Goal: Task Accomplishment & Management: Complete application form

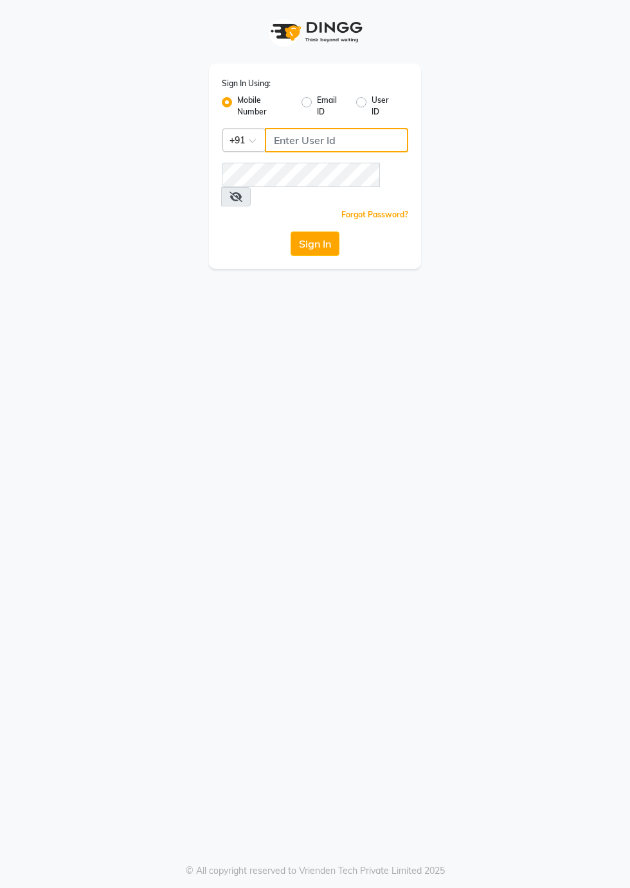
click at [295, 143] on input "Username" at bounding box center [336, 140] width 143 height 24
type input "8273644996"
click at [315, 232] on button "Sign In" at bounding box center [315, 244] width 49 height 24
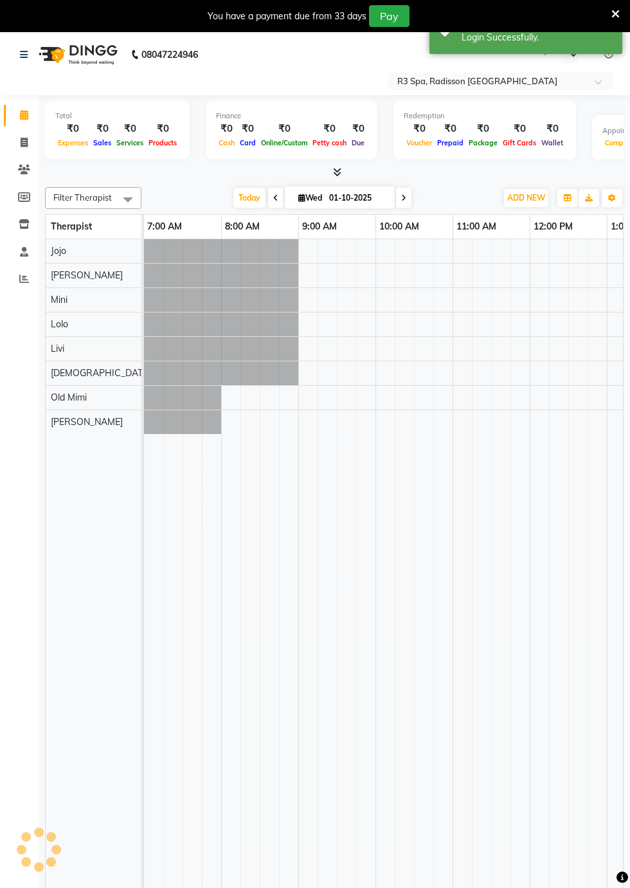
select select "en"
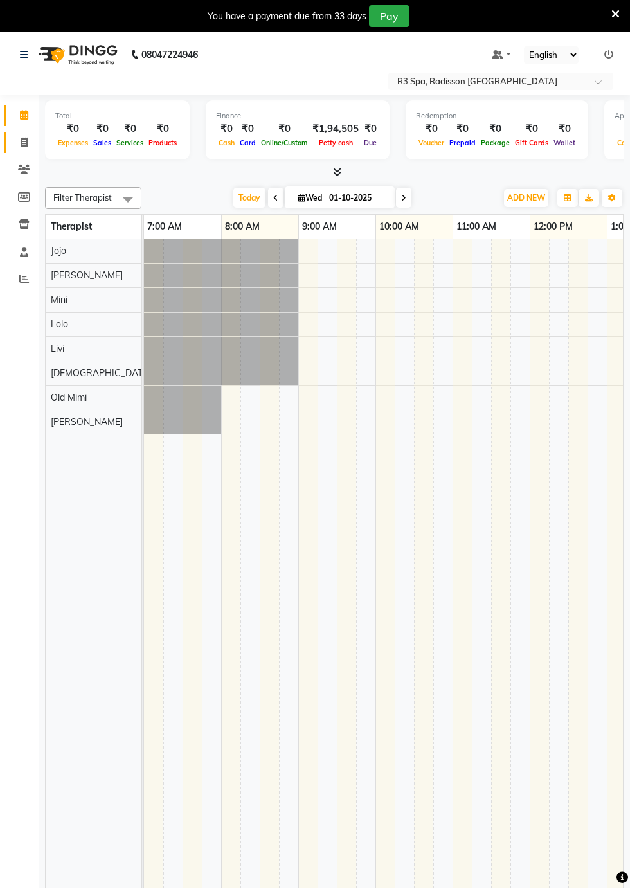
click at [24, 148] on span at bounding box center [24, 143] width 23 height 15
select select "service"
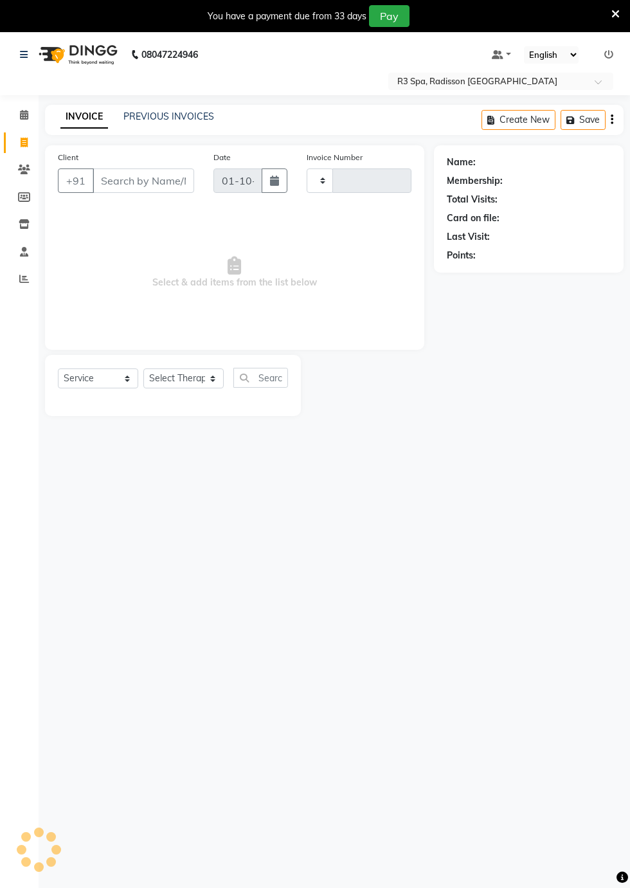
type input "0534"
select select "8678"
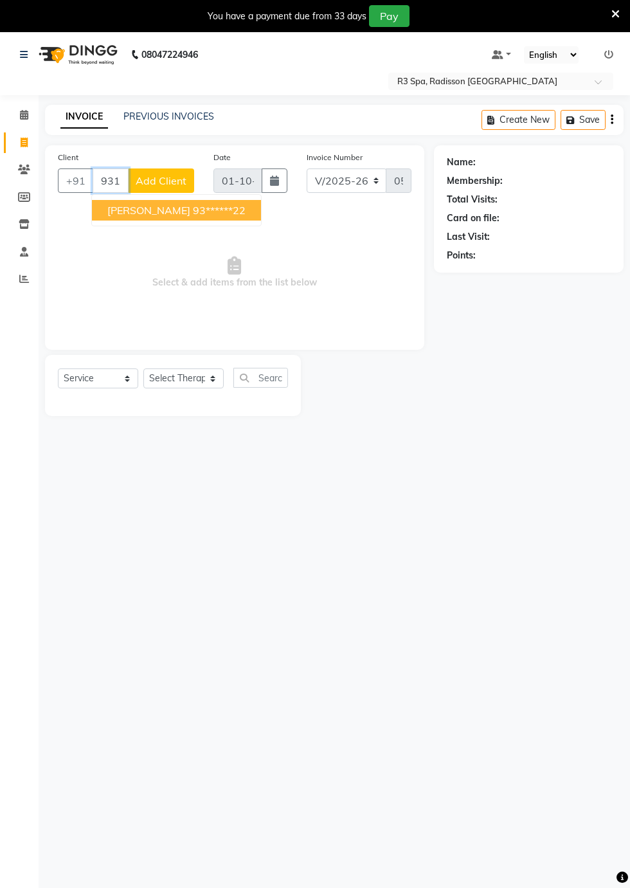
click at [172, 217] on button "[PERSON_NAME] 93******22" at bounding box center [176, 210] width 169 height 21
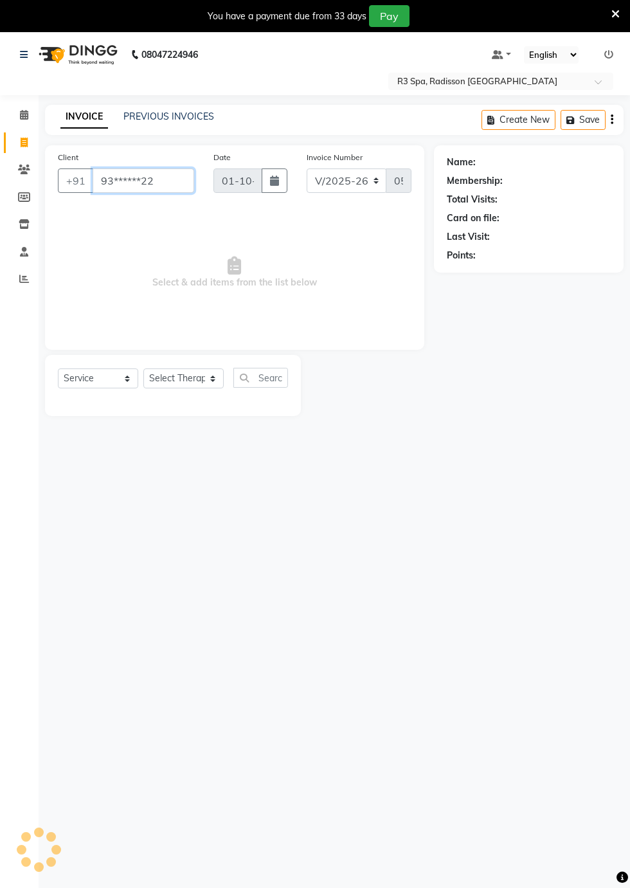
type input "93******22"
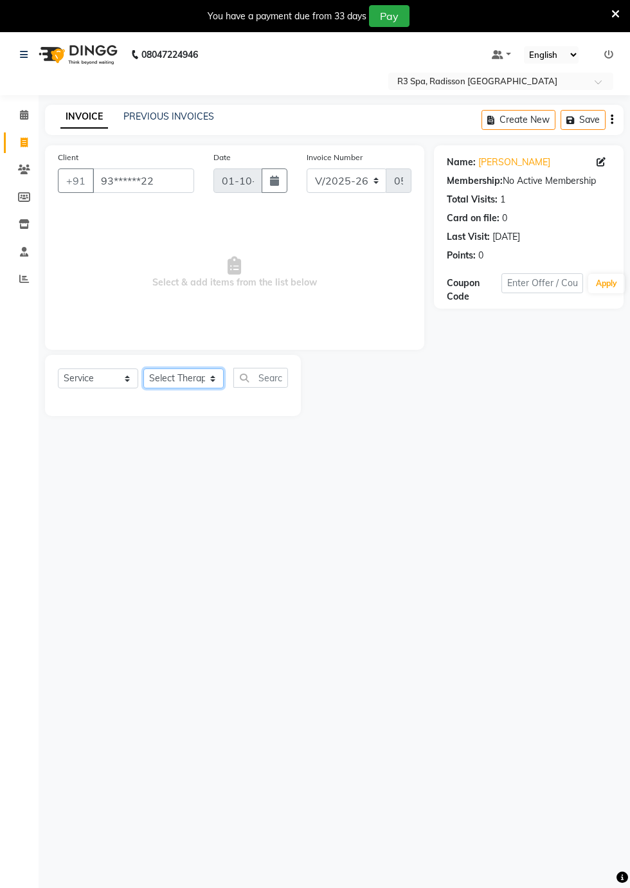
click at [216, 381] on select "Select Therapist [PERSON_NAME] [PERSON_NAME] [PERSON_NAME] Messiah Mini Old [PE…" at bounding box center [183, 379] width 80 height 20
select select "87566"
click at [143, 369] on select "Select Therapist [PERSON_NAME] [PERSON_NAME] [PERSON_NAME] Messiah Mini Old [PE…" at bounding box center [183, 379] width 80 height 20
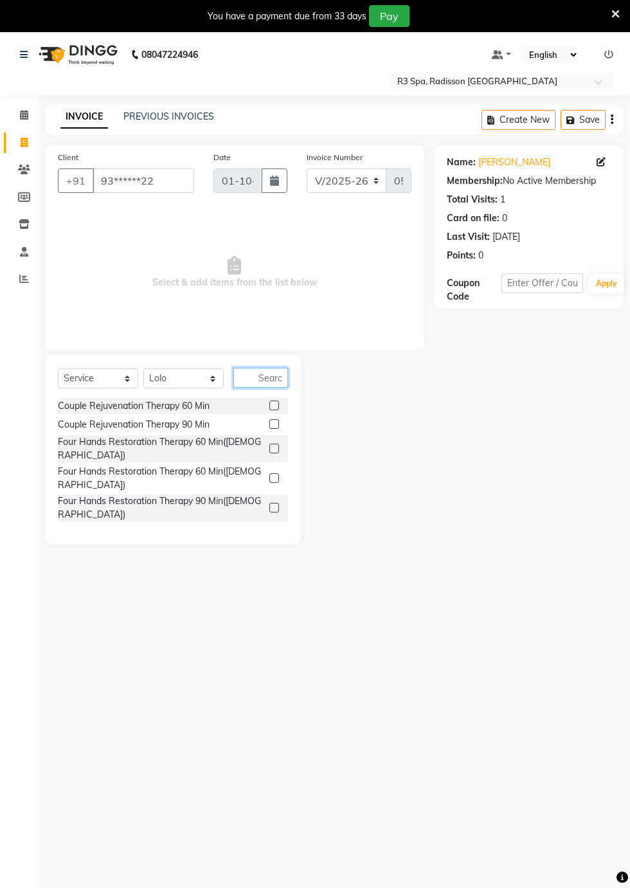
click at [274, 380] on input "text" at bounding box center [261, 378] width 55 height 20
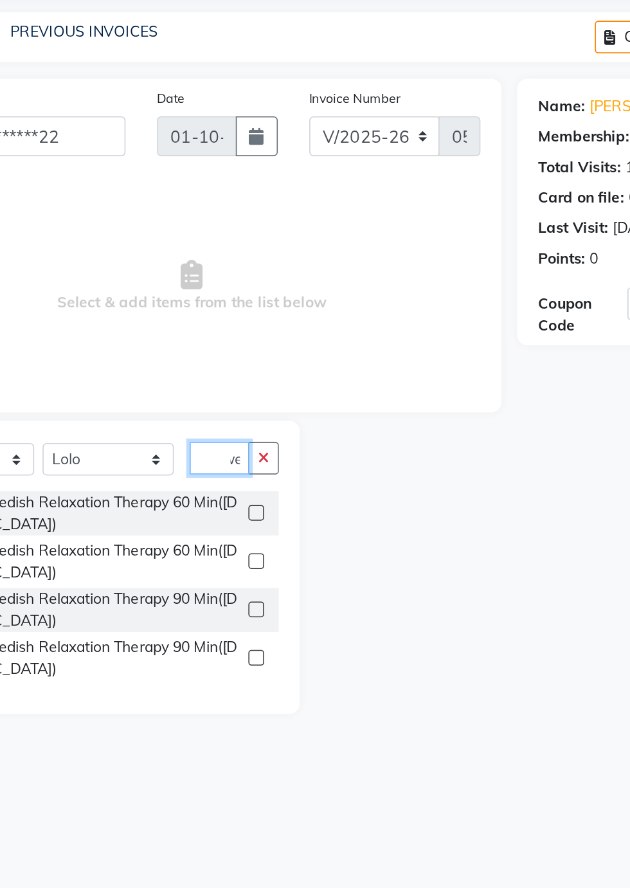
scroll to position [0, 16]
type input "Swed"
click at [246, 416] on div "Traditional Swedish Relaxation Therapy 60 Min([DEMOGRAPHIC_DATA])" at bounding box center [161, 411] width 206 height 27
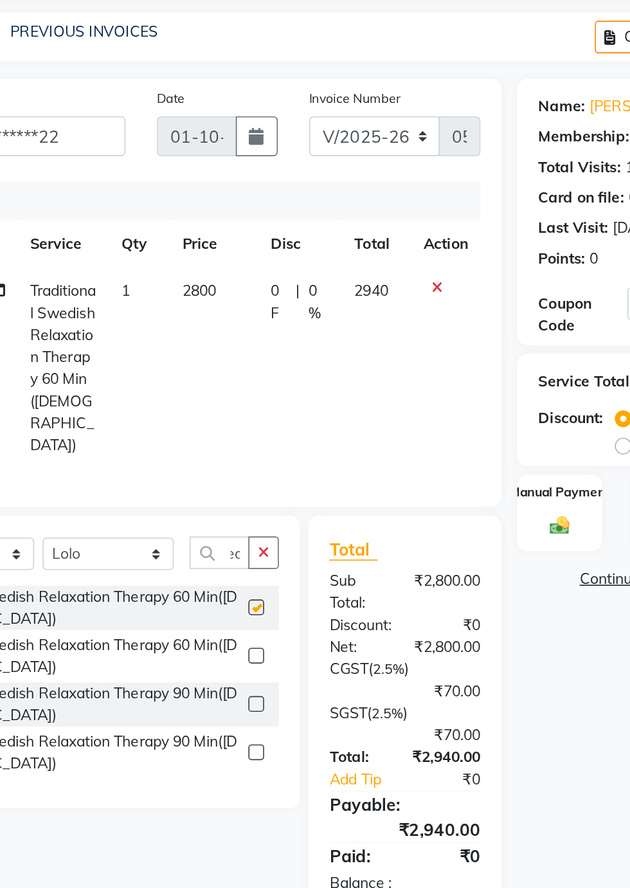
checkbox input "false"
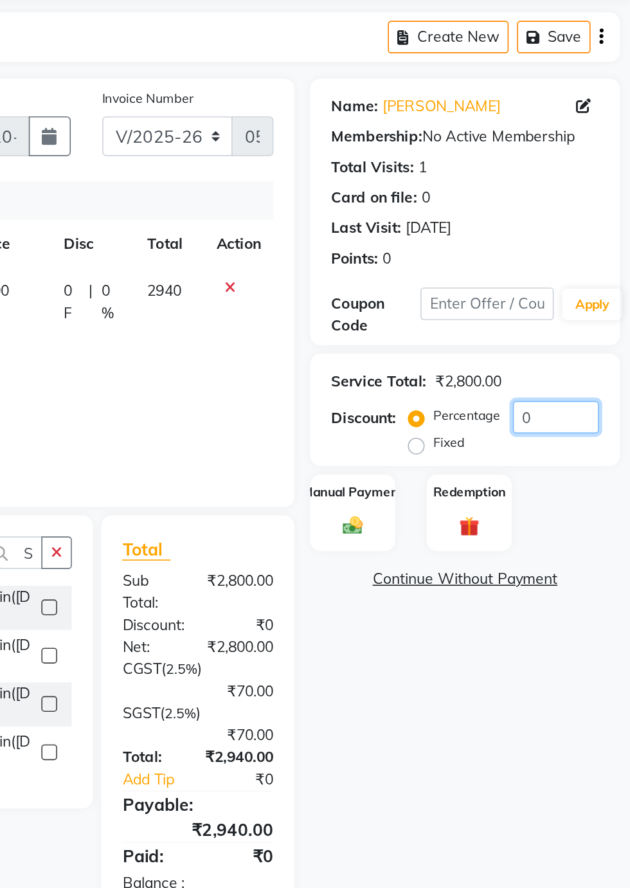
click at [587, 355] on input "0" at bounding box center [584, 353] width 53 height 20
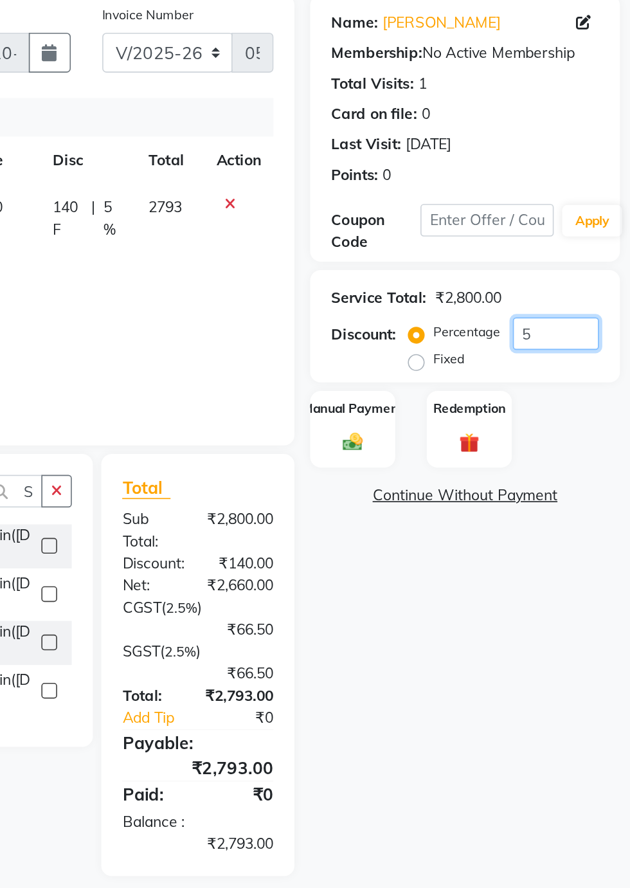
type input "5"
click at [471, 412] on div "Manual Payment" at bounding box center [460, 412] width 52 height 48
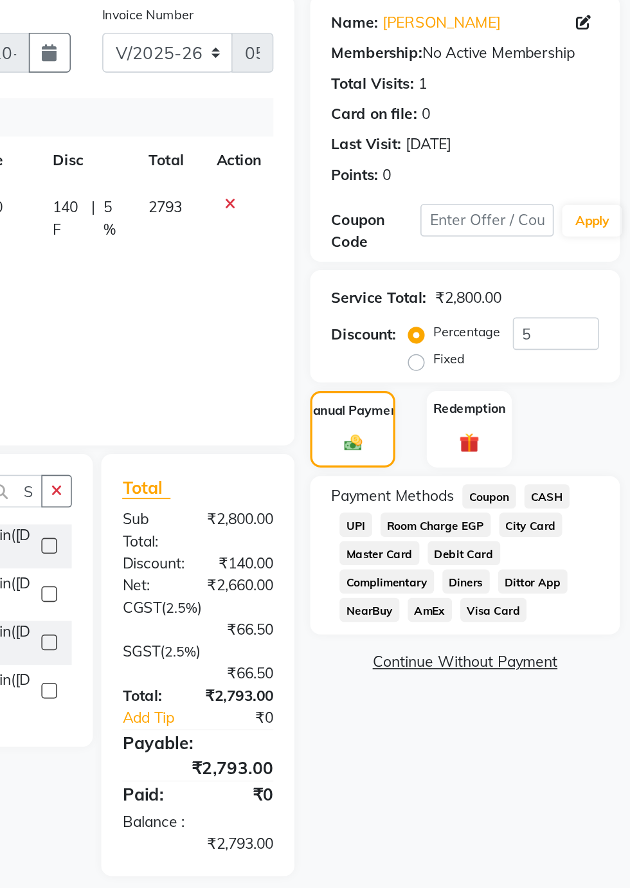
click at [461, 473] on span "UPI" at bounding box center [462, 470] width 20 height 15
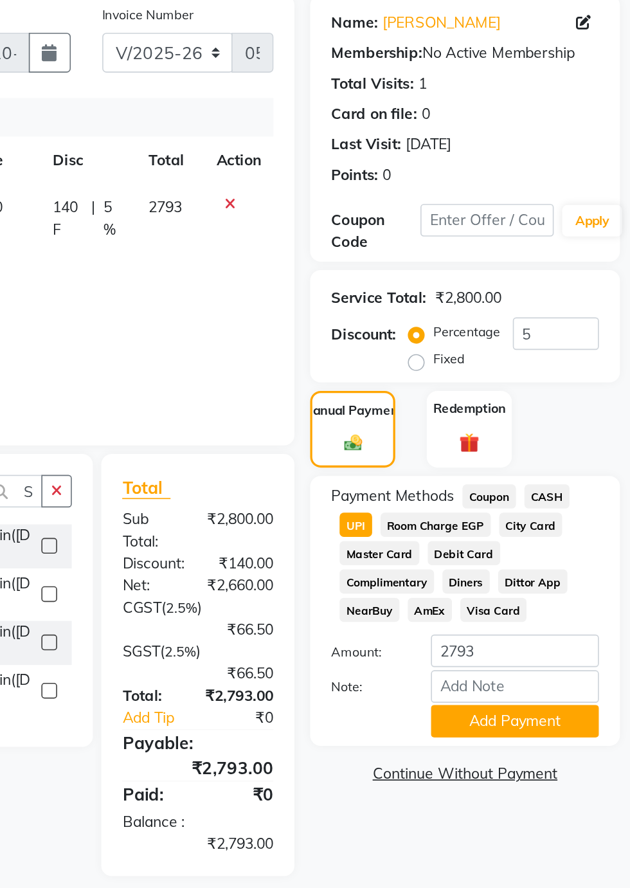
click at [585, 598] on button "Add Payment" at bounding box center [559, 590] width 103 height 20
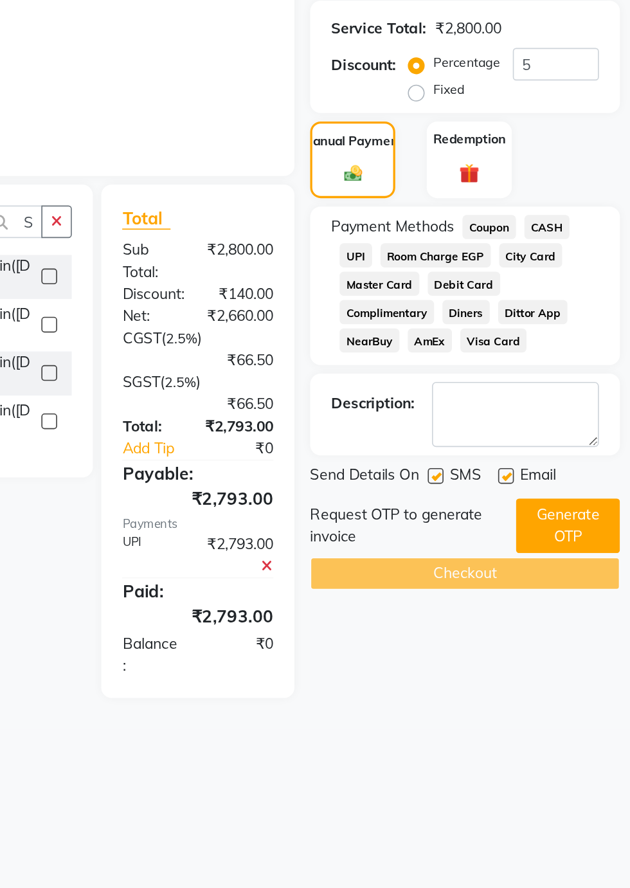
click at [594, 643] on button "Generate OTP" at bounding box center [592, 635] width 64 height 33
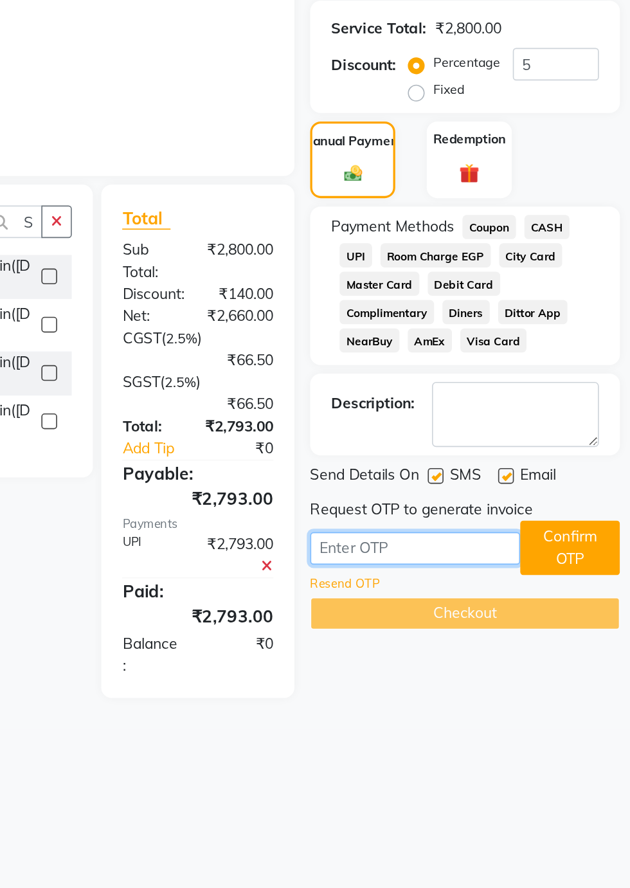
click at [470, 652] on input "text" at bounding box center [498, 649] width 129 height 20
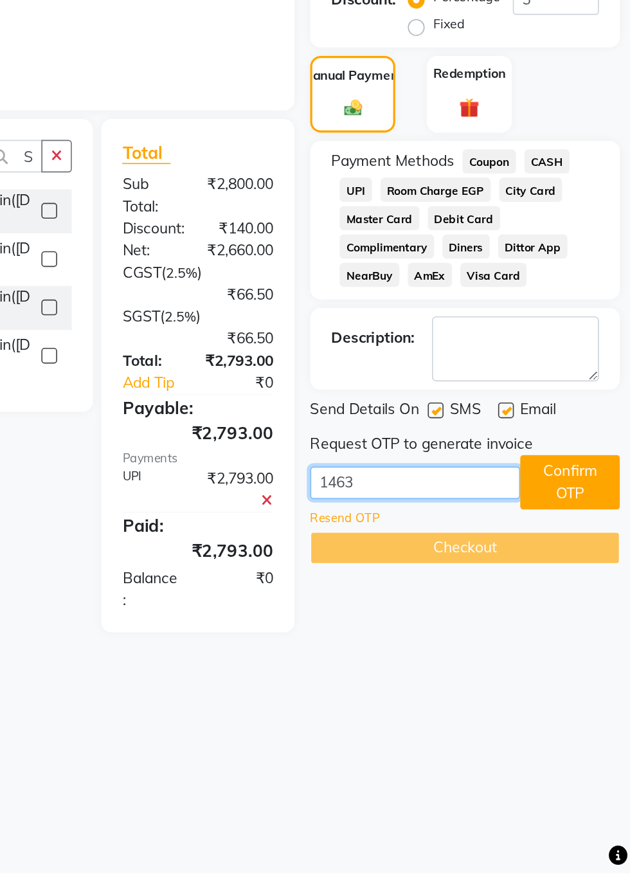
type input "1463"
click at [604, 642] on button "Confirm OTP" at bounding box center [593, 648] width 61 height 33
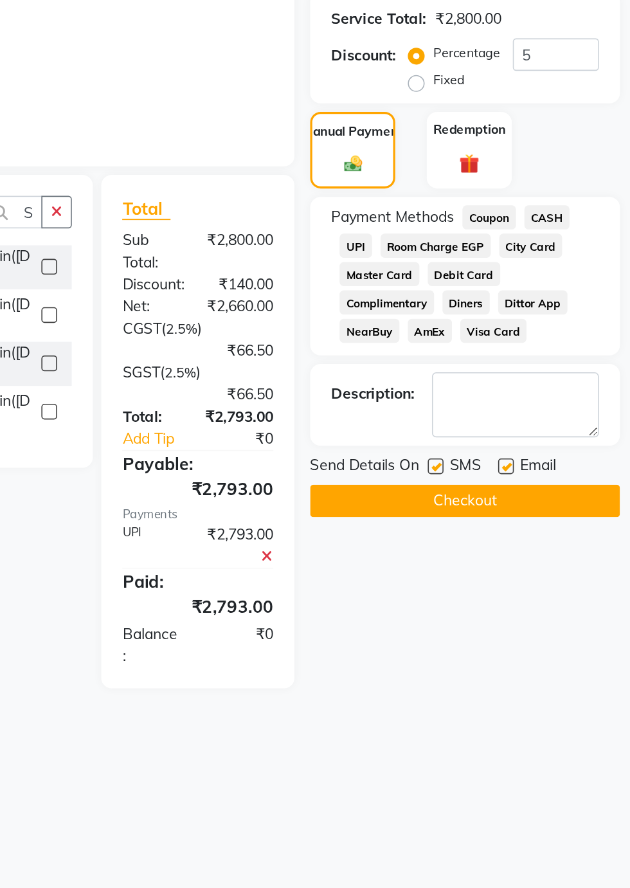
click at [554, 630] on button "Checkout" at bounding box center [529, 626] width 190 height 20
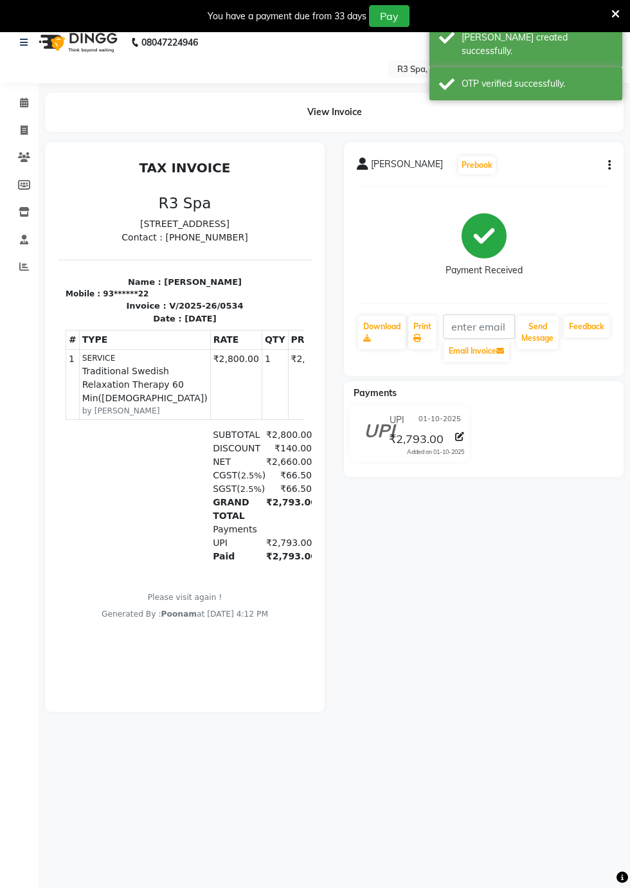
scroll to position [13, 0]
click at [25, 157] on icon at bounding box center [24, 157] width 12 height 10
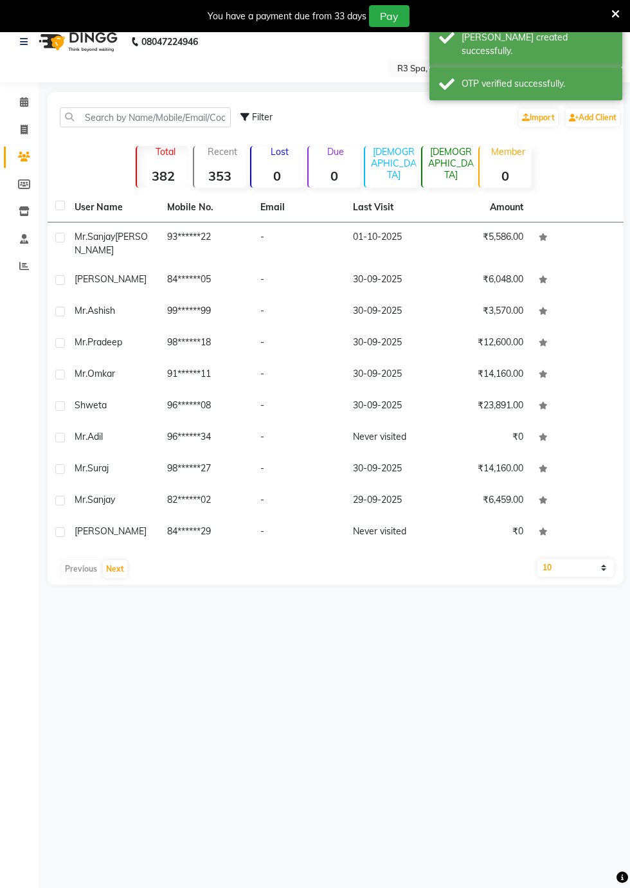
click at [148, 235] on div "[PERSON_NAME]" at bounding box center [113, 243] width 77 height 27
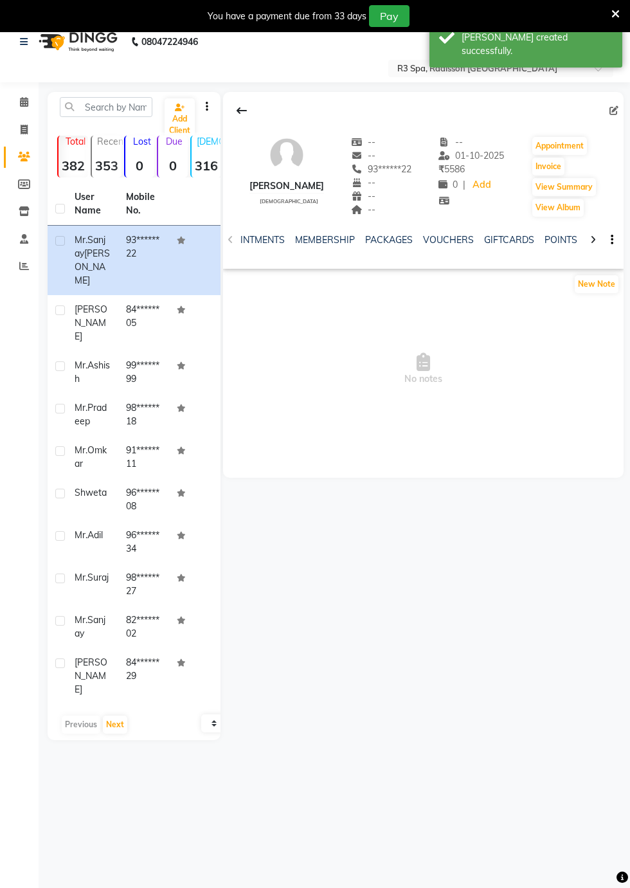
scroll to position [0, 412]
click at [490, 243] on link "FORMS" at bounding box center [495, 240] width 32 height 12
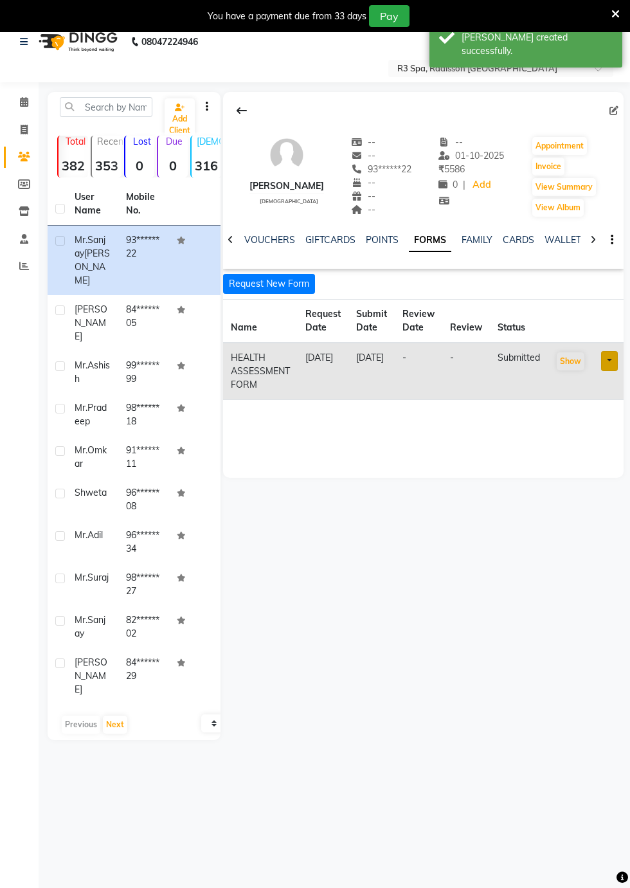
scroll to position [0, 367]
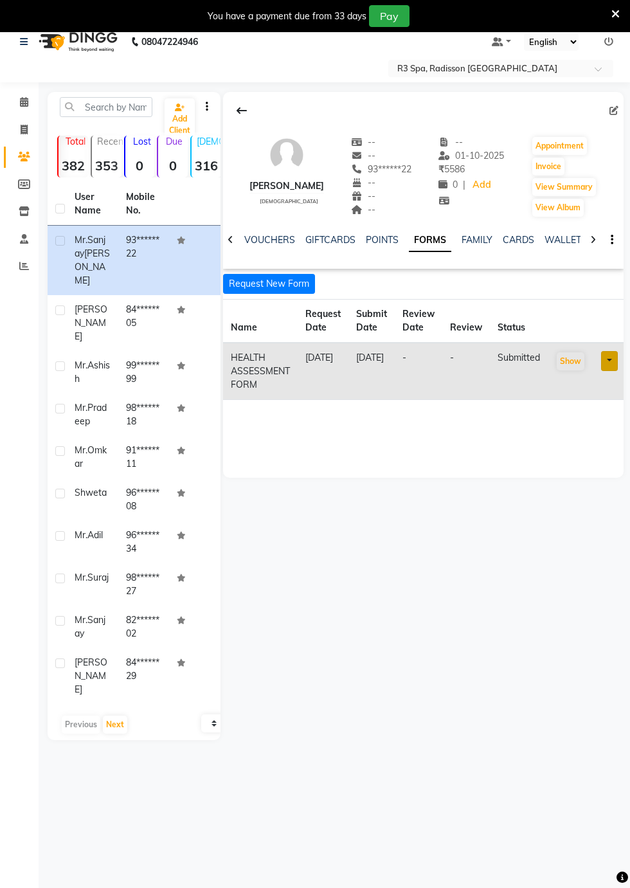
click at [282, 283] on button "Request New Form" at bounding box center [269, 284] width 92 height 20
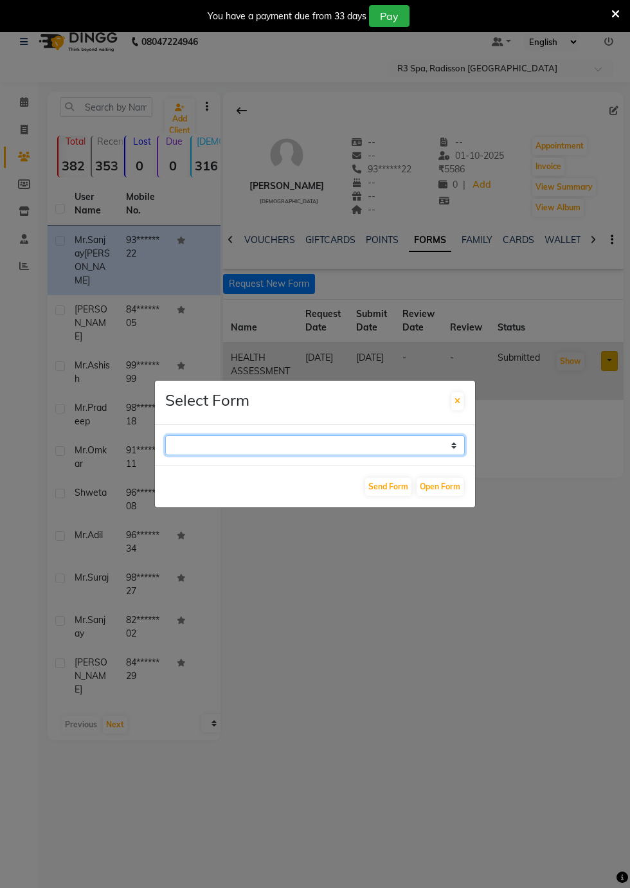
click at [454, 455] on select "GUEST FEEDBACK FORM HEALTH ASSESSMENT FORM" at bounding box center [315, 445] width 300 height 20
select select "204"
click at [165, 455] on select "GUEST FEEDBACK FORM HEALTH ASSESSMENT FORM" at bounding box center [315, 445] width 300 height 20
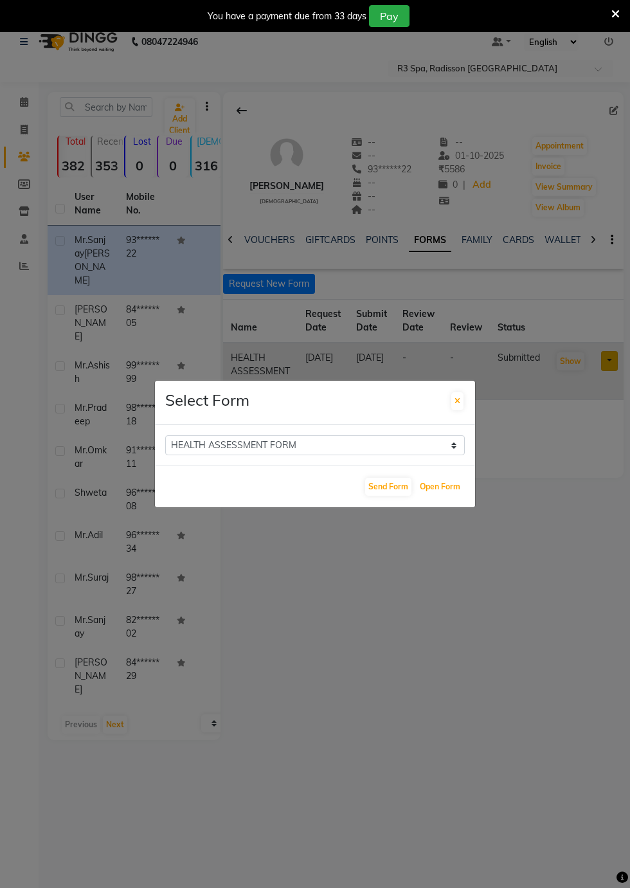
click at [437, 496] on button "Open Form" at bounding box center [440, 487] width 47 height 18
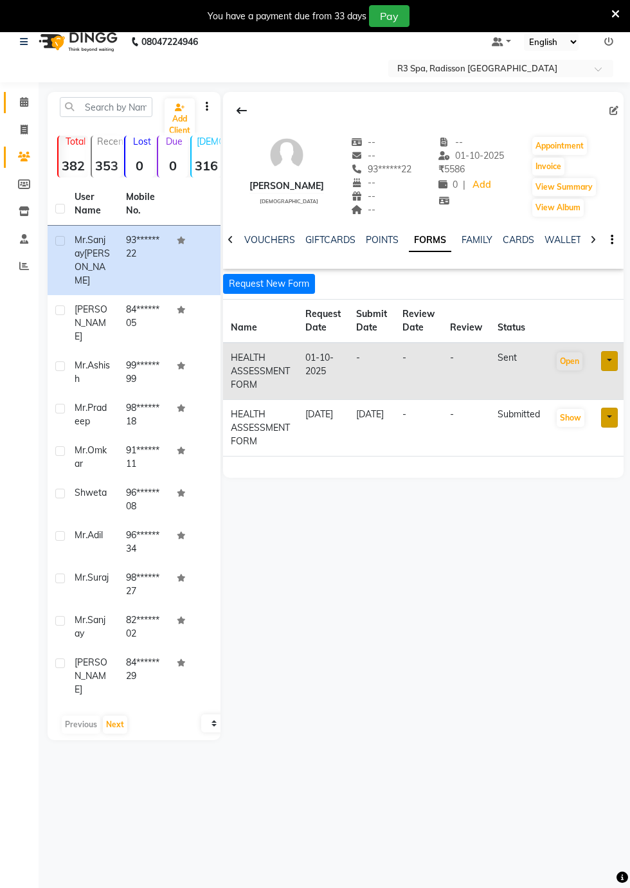
click at [23, 103] on icon at bounding box center [24, 102] width 8 height 10
